Goal: Task Accomplishment & Management: Use online tool/utility

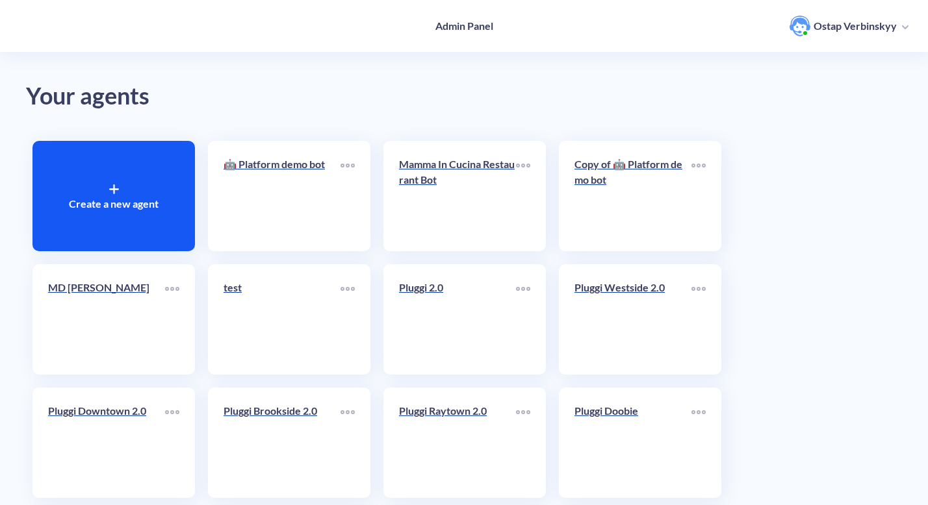
scroll to position [15, 0]
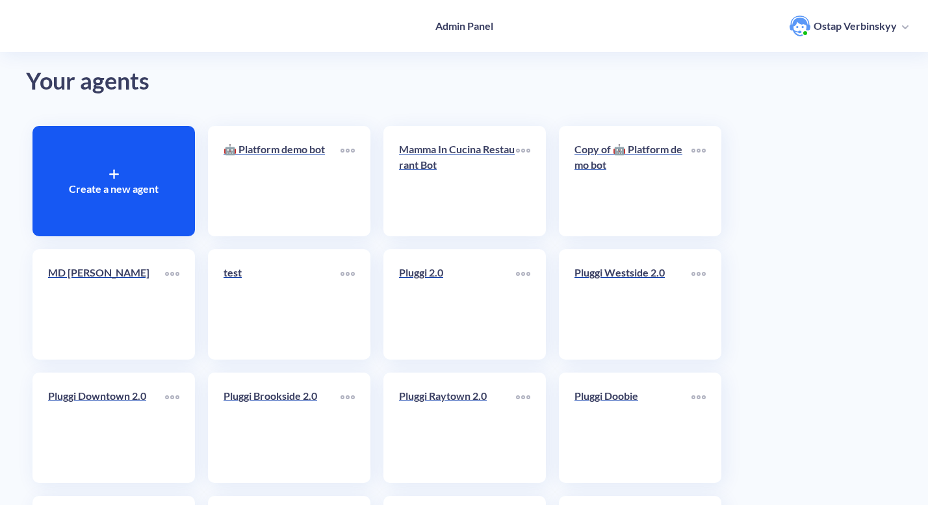
click at [121, 167] on div "Create a new agent" at bounding box center [113, 181] width 162 height 110
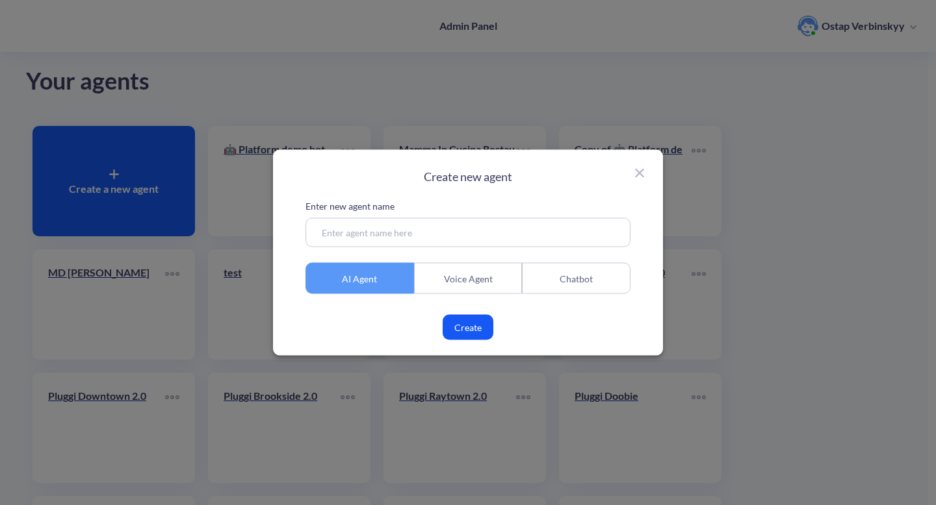
click at [497, 287] on div "Voice Agent" at bounding box center [468, 278] width 108 height 31
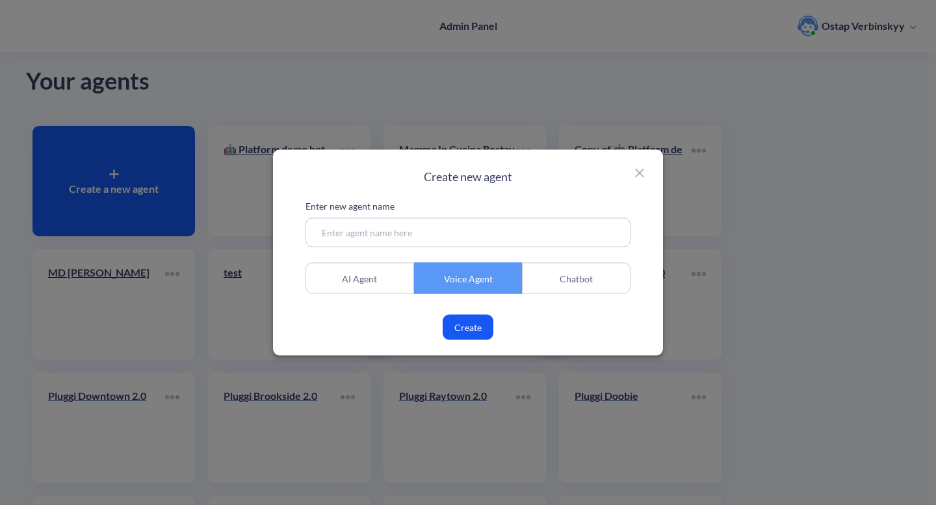
click at [413, 246] on input at bounding box center [467, 232] width 325 height 29
type input "test [DATE]"
click at [478, 331] on button "Create" at bounding box center [467, 327] width 51 height 25
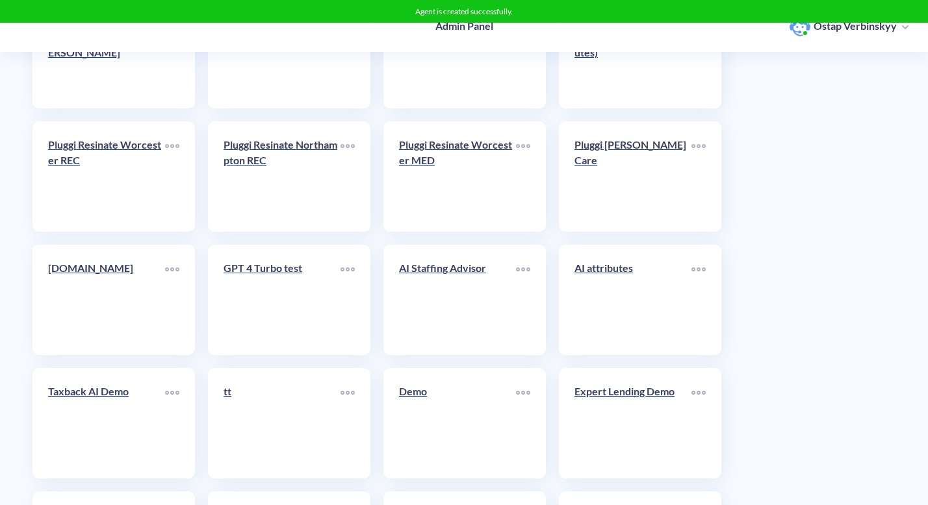
scroll to position [5210, 0]
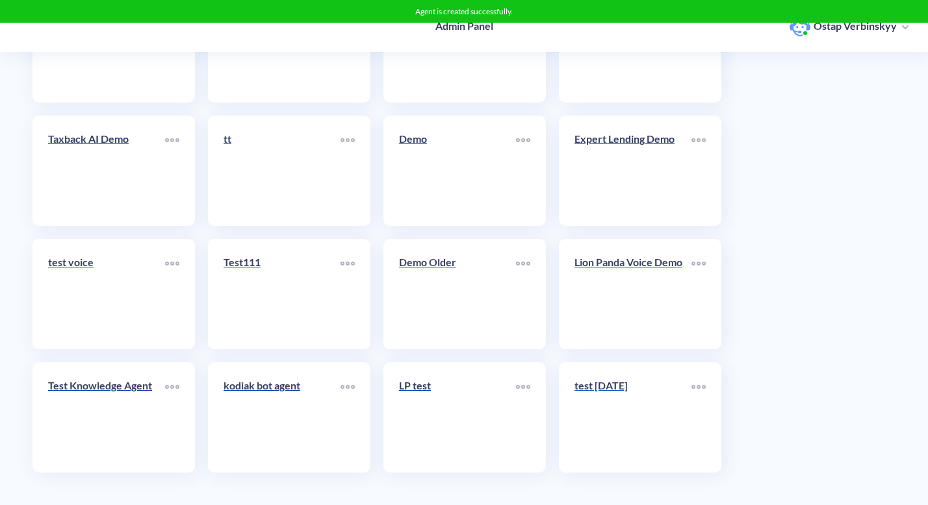
click at [591, 410] on link "test [DATE]" at bounding box center [632, 417] width 117 height 79
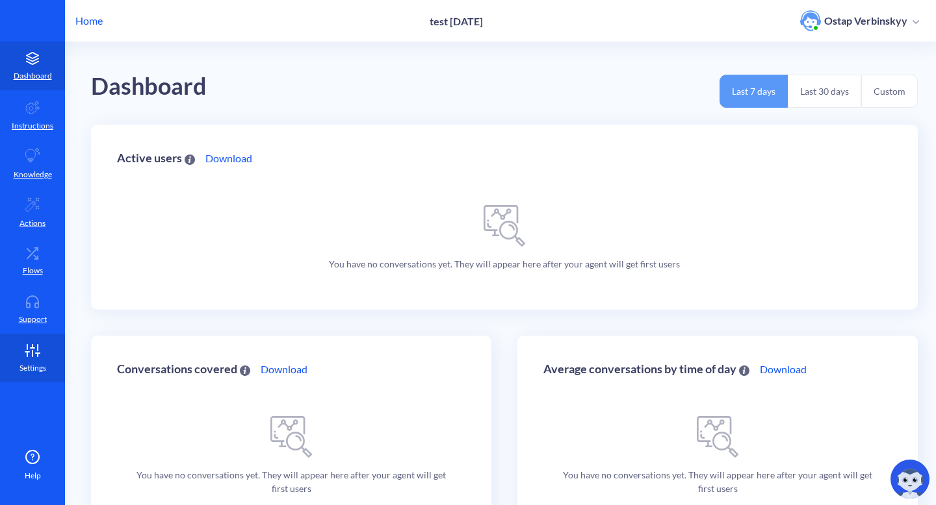
click at [26, 374] on link "Settings" at bounding box center [32, 358] width 65 height 49
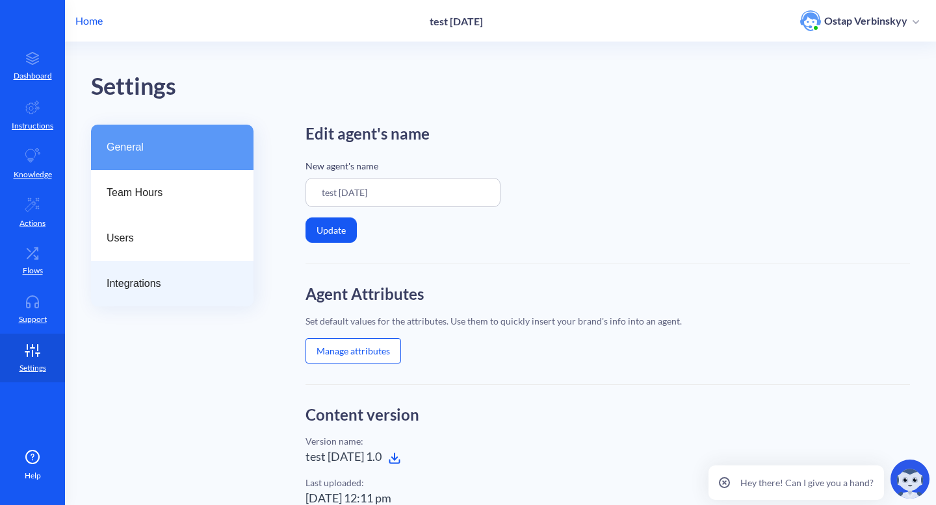
click at [159, 264] on div "Integrations" at bounding box center [172, 283] width 162 height 45
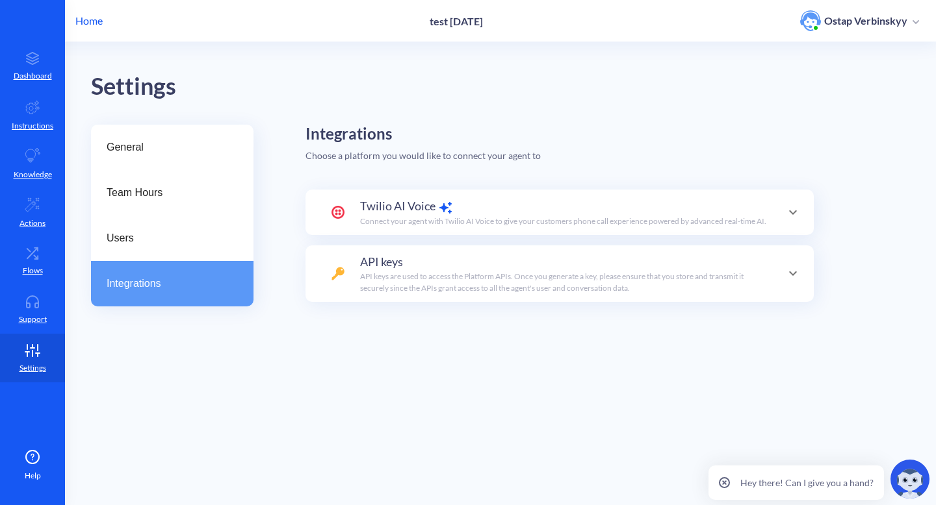
click at [398, 222] on p "Connect your agent with Twilio AI Voice to give your customers phone call exper…" at bounding box center [563, 222] width 406 height 12
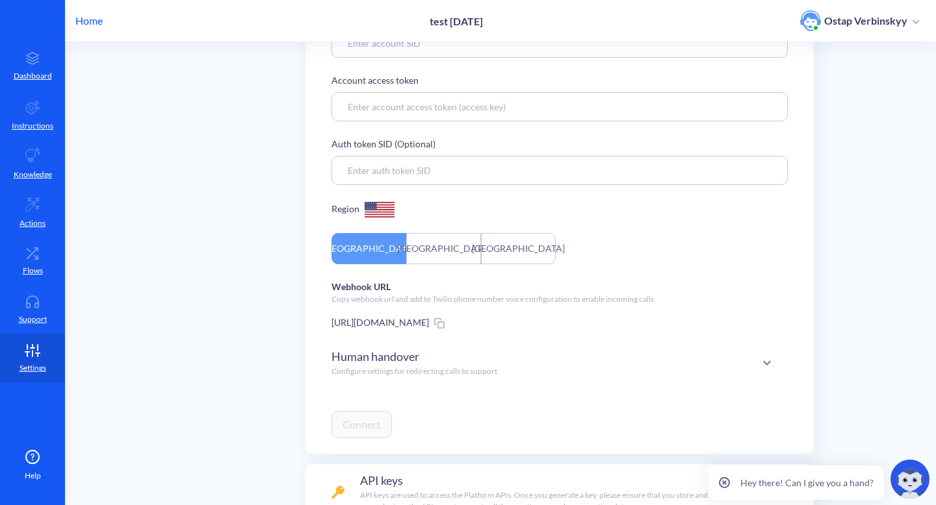
scroll to position [344, 0]
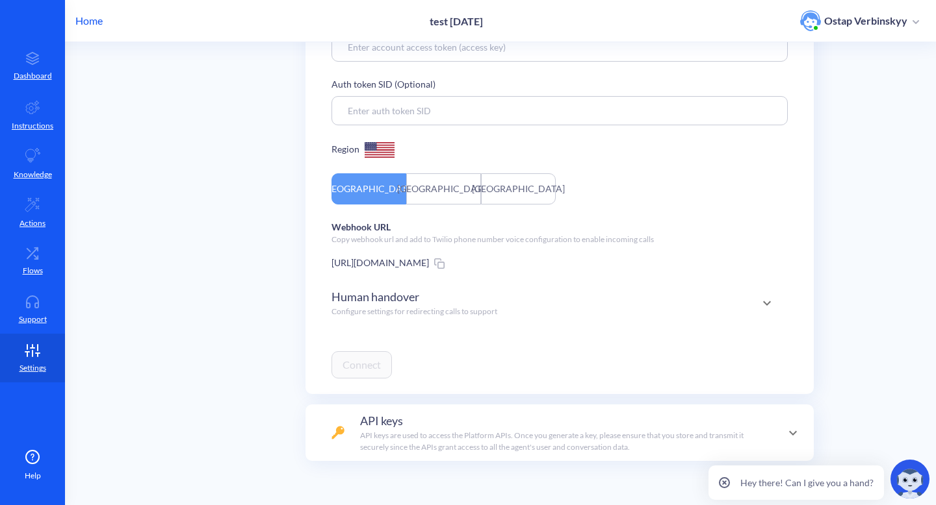
click at [481, 314] on div "Human handover Configure settings for redirecting calls to support" at bounding box center [414, 302] width 166 height 29
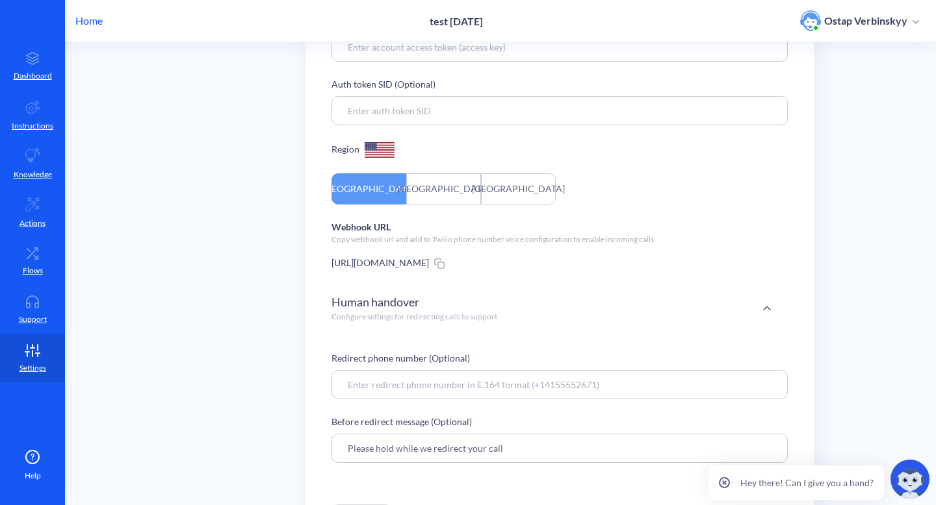
scroll to position [420, 0]
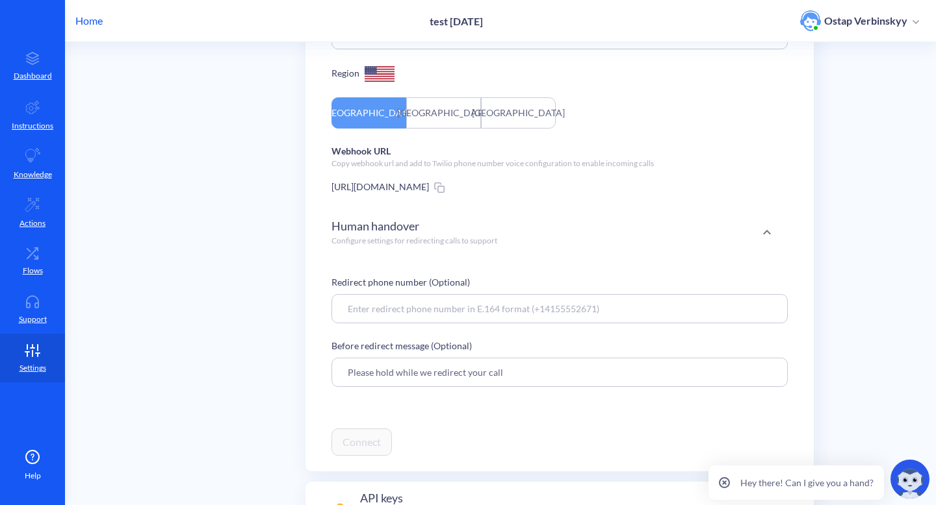
click at [416, 377] on input "Please hold while we redirect your call" at bounding box center [559, 372] width 456 height 29
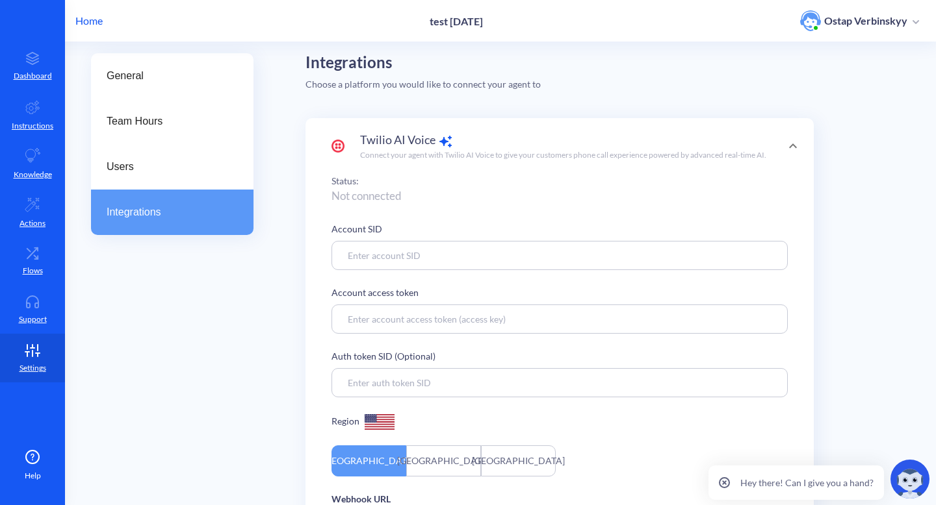
scroll to position [0, 0]
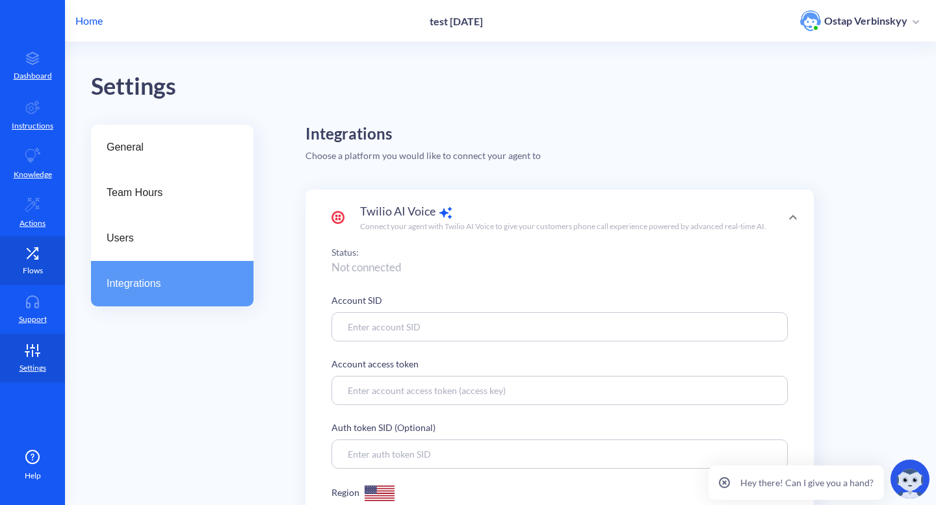
click at [32, 269] on p "Flows" at bounding box center [33, 271] width 20 height 12
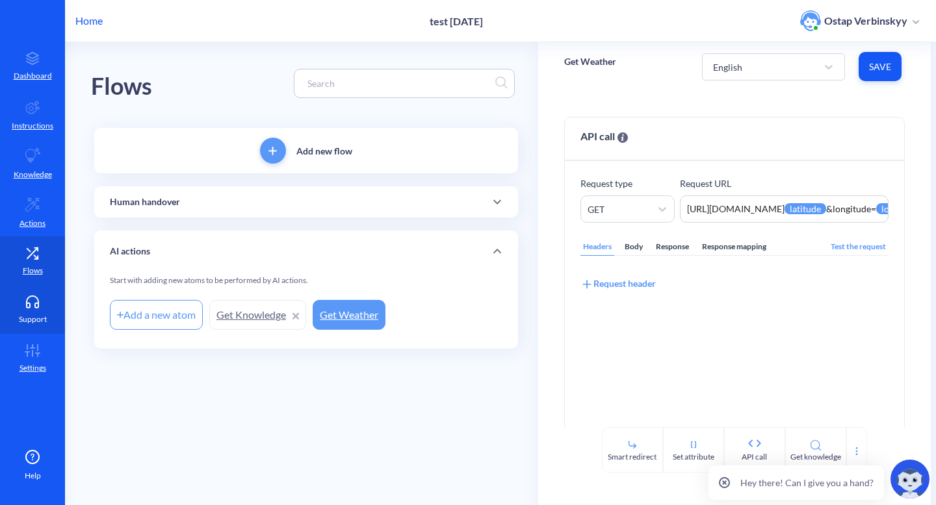
click at [32, 299] on icon at bounding box center [32, 302] width 26 height 13
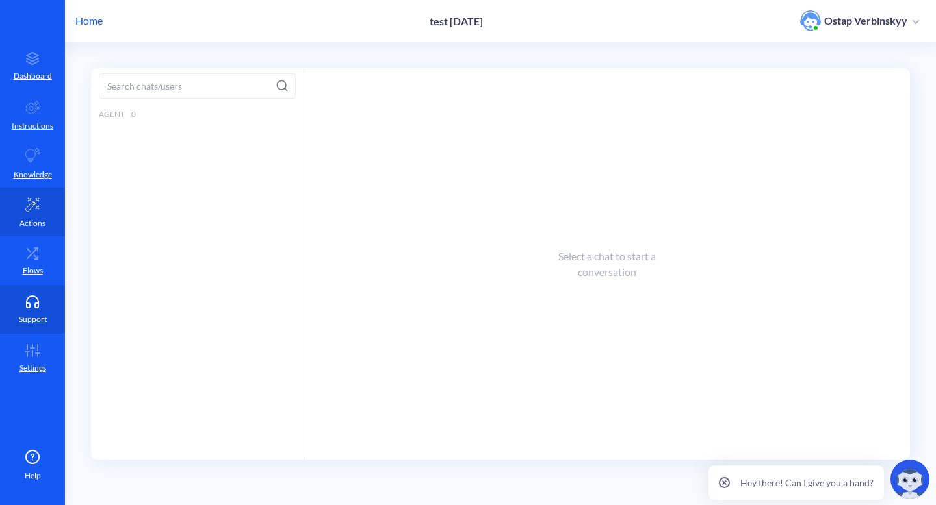
click at [32, 188] on link "Actions" at bounding box center [32, 212] width 65 height 49
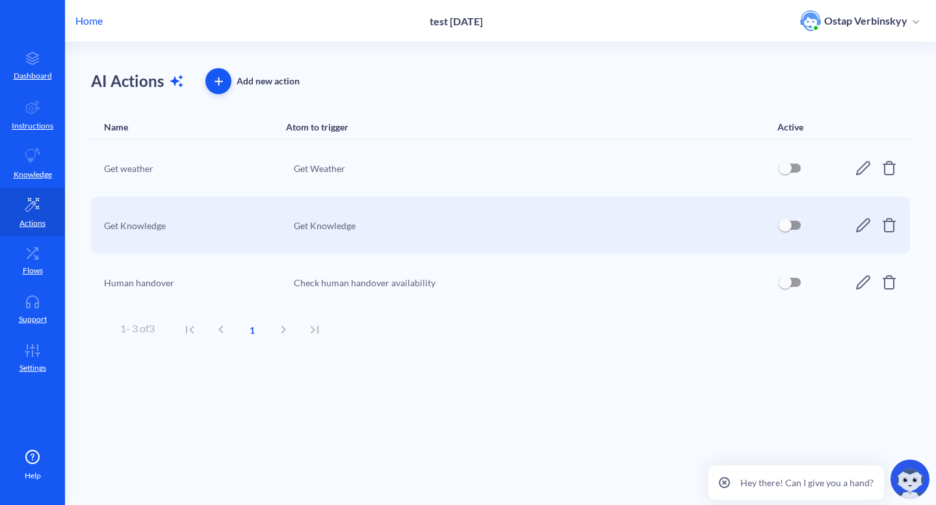
click at [860, 281] on icon at bounding box center [863, 282] width 14 height 14
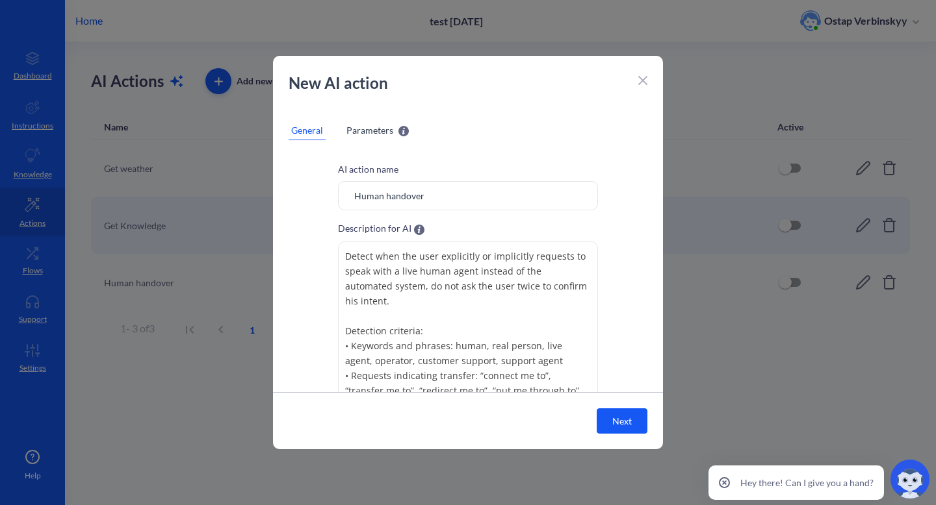
click at [361, 131] on span "Parameters" at bounding box center [369, 130] width 47 height 14
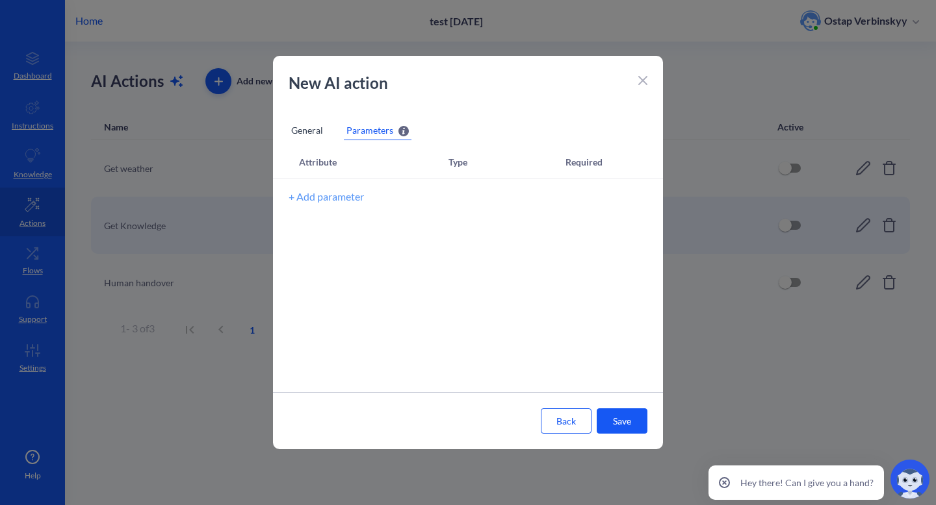
click at [314, 136] on div "General" at bounding box center [306, 130] width 37 height 19
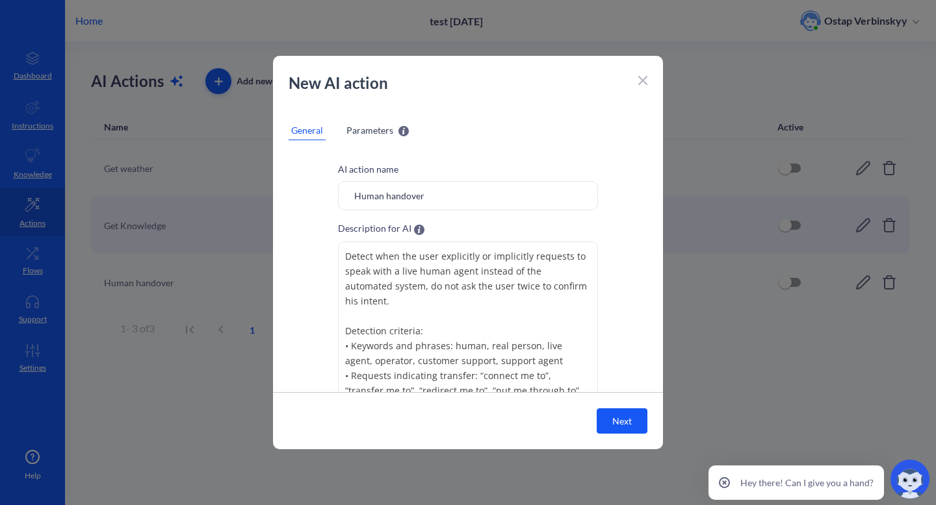
click at [633, 80] on div "New AI action" at bounding box center [468, 89] width 390 height 36
click at [645, 81] on icon at bounding box center [642, 80] width 9 height 9
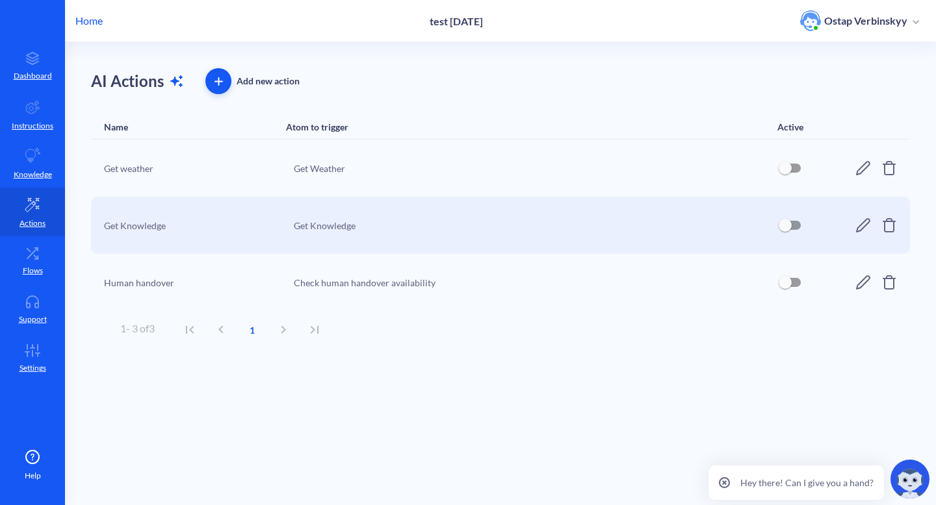
click at [860, 281] on icon at bounding box center [863, 283] width 16 height 16
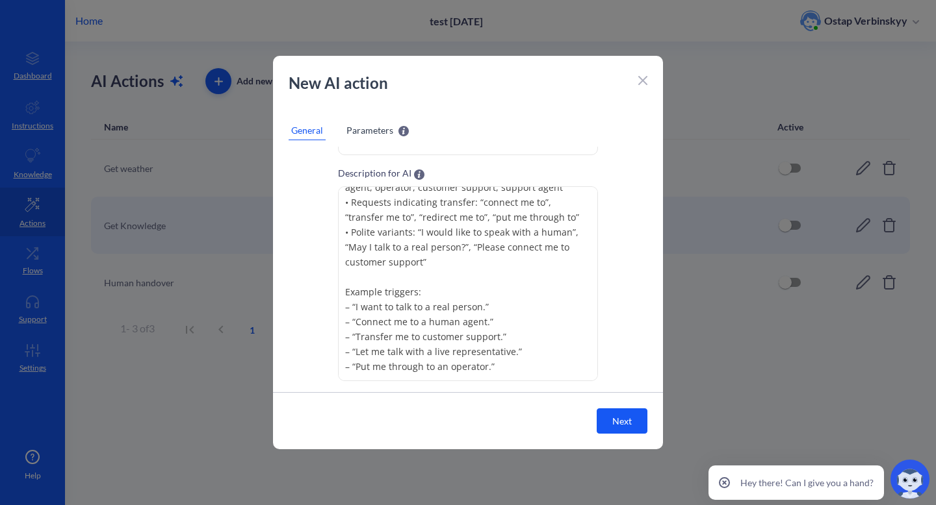
scroll to position [136, 0]
